Goal: Check status: Check status

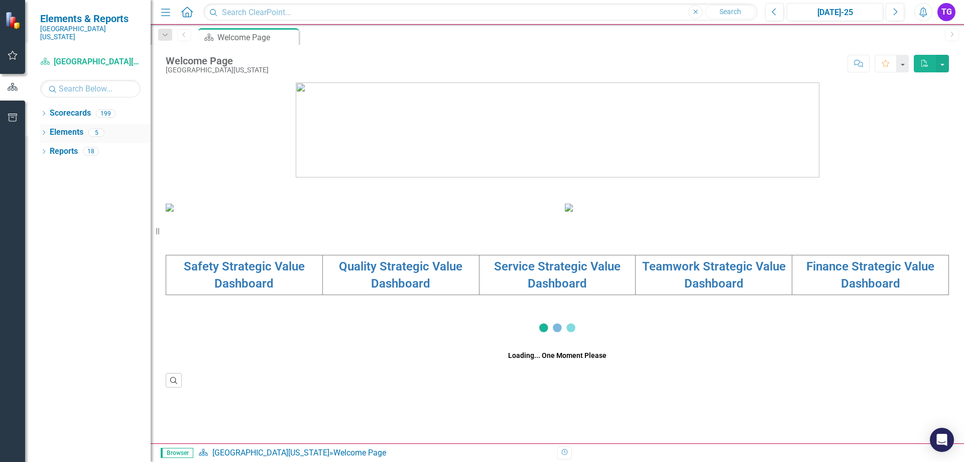
click at [41, 131] on icon "Dropdown" at bounding box center [43, 134] width 7 height 6
click at [44, 111] on icon at bounding box center [44, 113] width 3 height 5
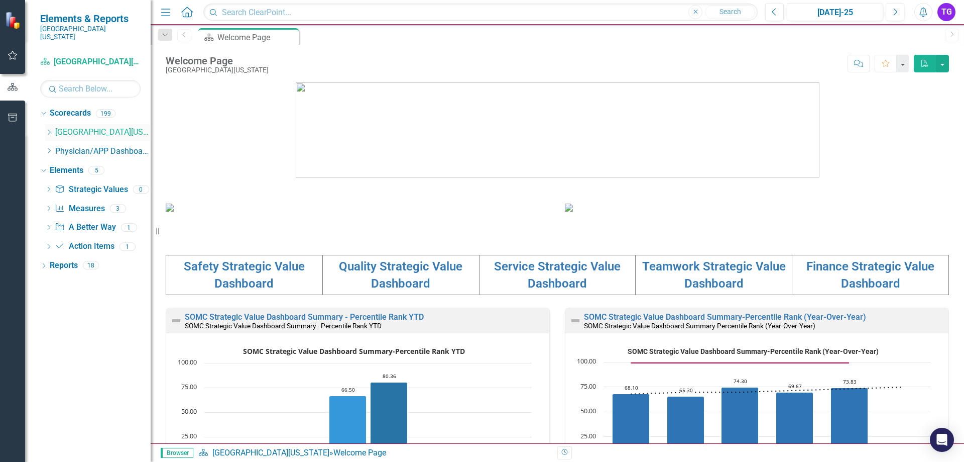
click at [53, 128] on div "Dropdown" at bounding box center [49, 132] width 8 height 9
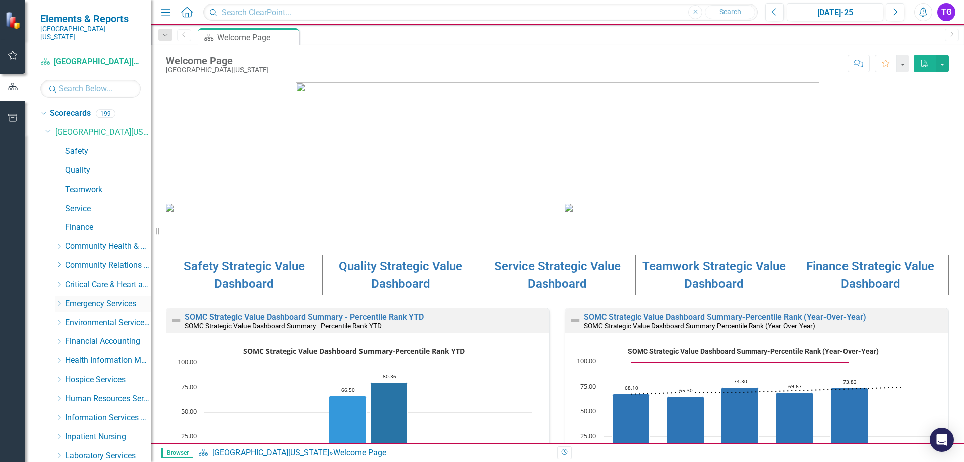
click at [62, 300] on icon "Dropdown" at bounding box center [59, 303] width 8 height 6
click at [99, 336] on link "Envision" at bounding box center [112, 342] width 75 height 12
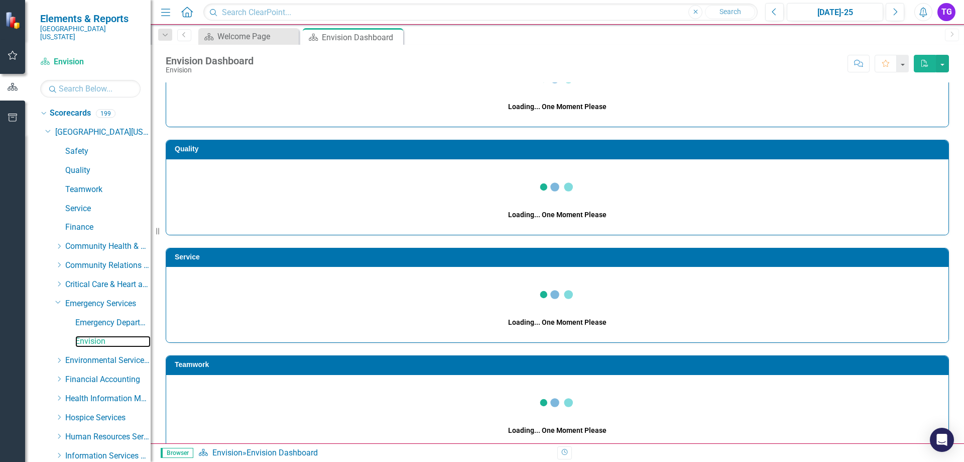
scroll to position [10, 0]
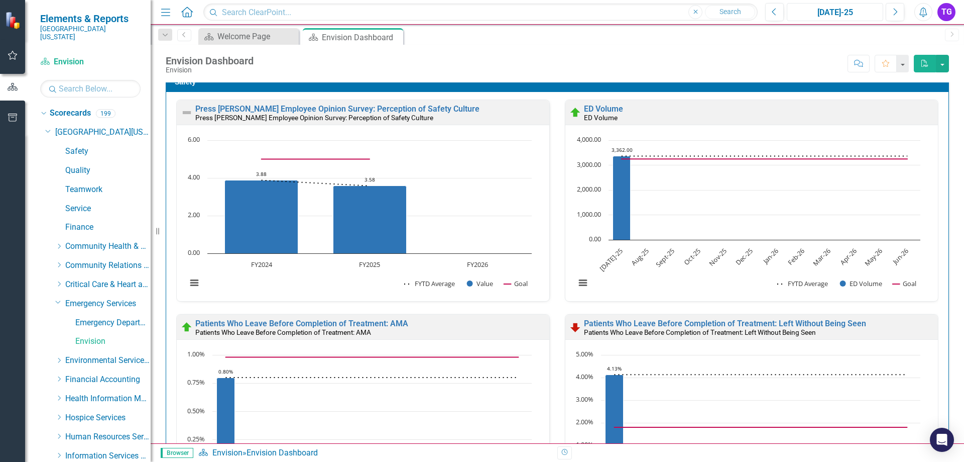
click at [836, 13] on div "[DATE]-25" at bounding box center [835, 13] width 89 height 12
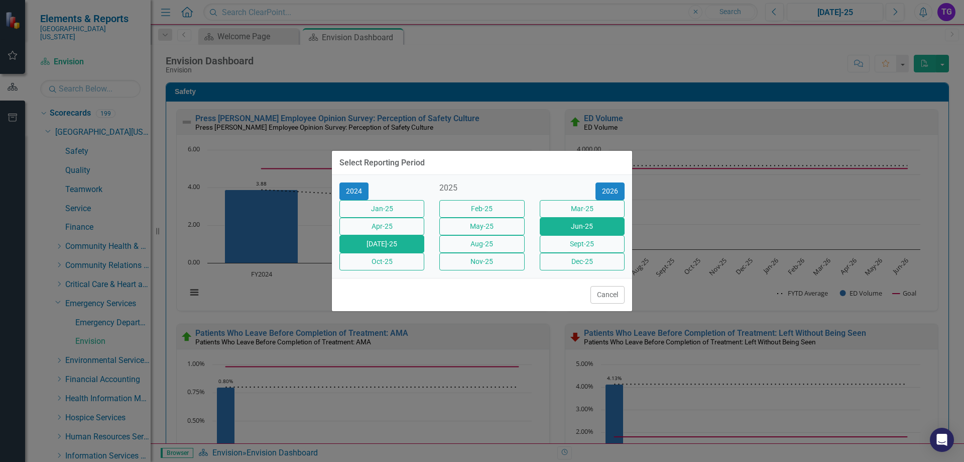
click at [584, 228] on button "Jun-25" at bounding box center [582, 227] width 85 height 18
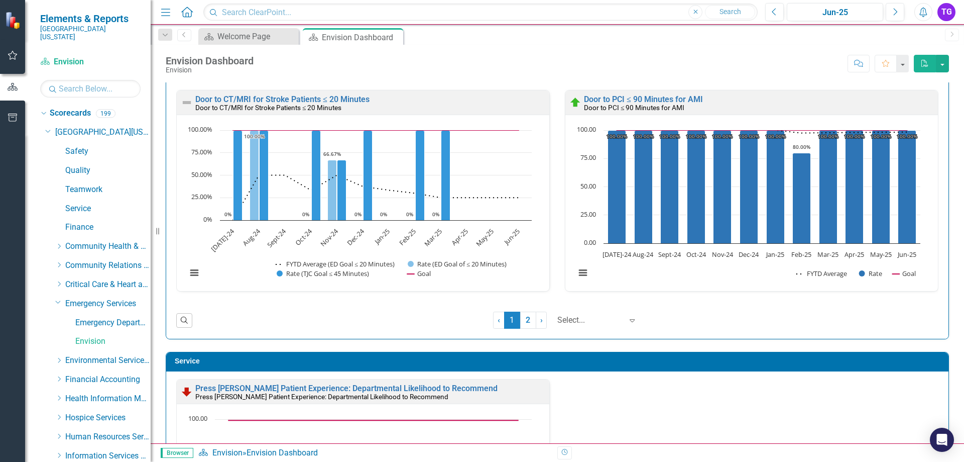
click at [746, 105] on div "Door to PCI ≤ 90 Minutes for AMI" at bounding box center [760, 107] width 352 height 9
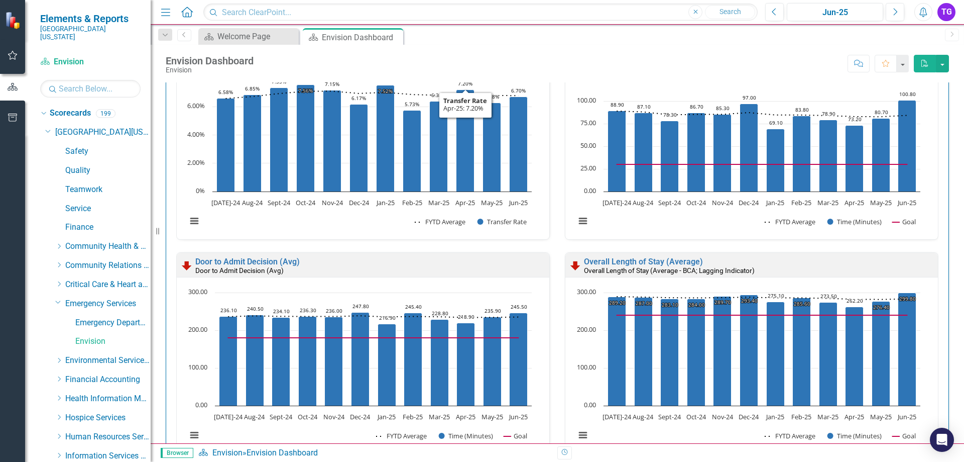
scroll to position [1055, 0]
